Goal: Navigation & Orientation: Find specific page/section

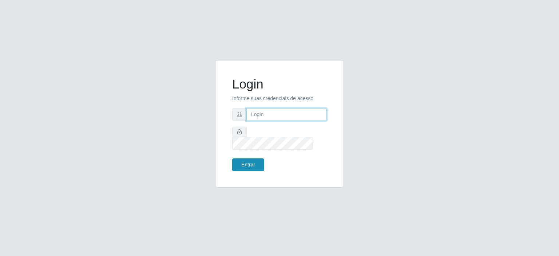
type input "johnrelley27@gmail.com"
click at [250, 159] on button "Entrar" at bounding box center [248, 164] width 32 height 13
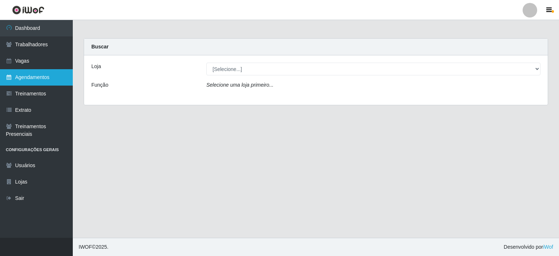
click at [23, 76] on link "Agendamentos" at bounding box center [36, 77] width 73 height 16
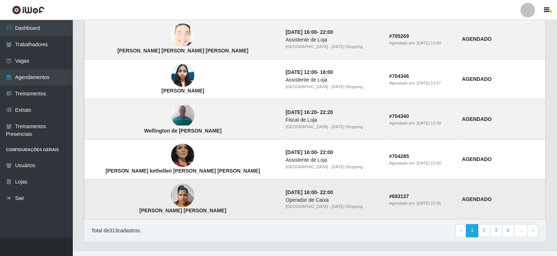
scroll to position [501, 0]
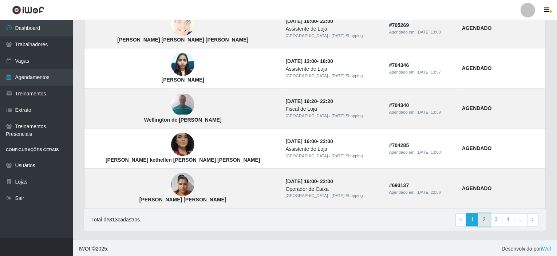
click at [482, 219] on link "2" at bounding box center [484, 219] width 12 height 13
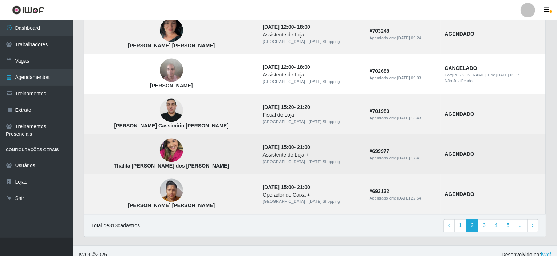
scroll to position [501, 0]
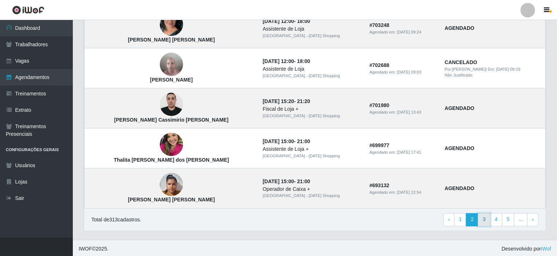
click at [489, 216] on link "3" at bounding box center [484, 219] width 12 height 13
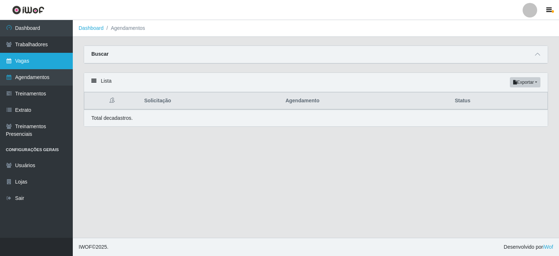
click at [25, 63] on link "Vagas" at bounding box center [36, 61] width 73 height 16
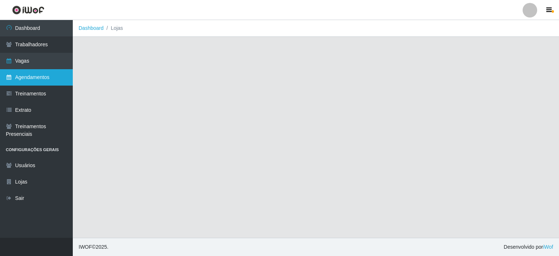
click at [32, 78] on link "Agendamentos" at bounding box center [36, 77] width 73 height 16
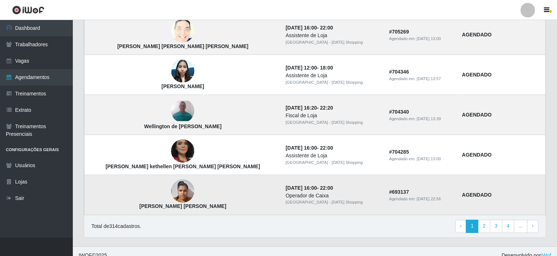
scroll to position [501, 0]
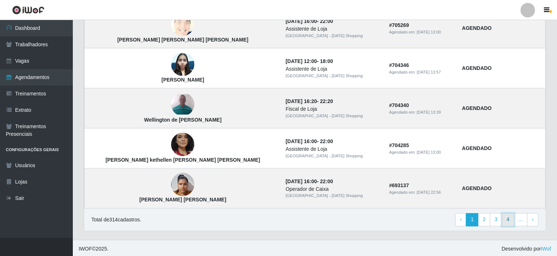
click at [506, 222] on link "4" at bounding box center [508, 219] width 12 height 13
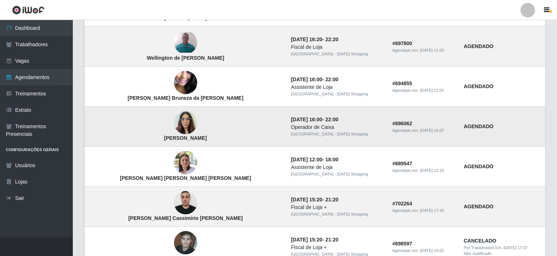
scroll to position [364, 0]
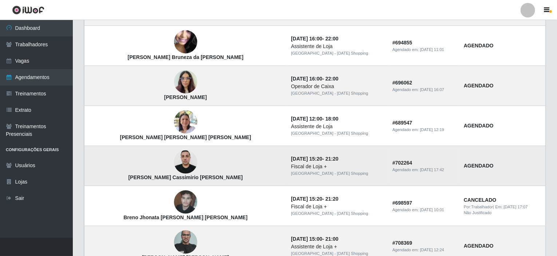
click at [174, 159] on img at bounding box center [185, 162] width 23 height 31
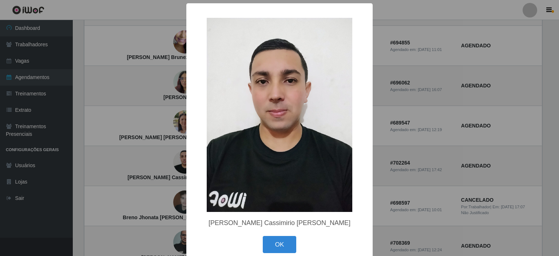
click at [78, 168] on div "× Gustavo Cassimirio da Silva OK Cancel" at bounding box center [279, 128] width 559 height 256
